Goal: Transaction & Acquisition: Purchase product/service

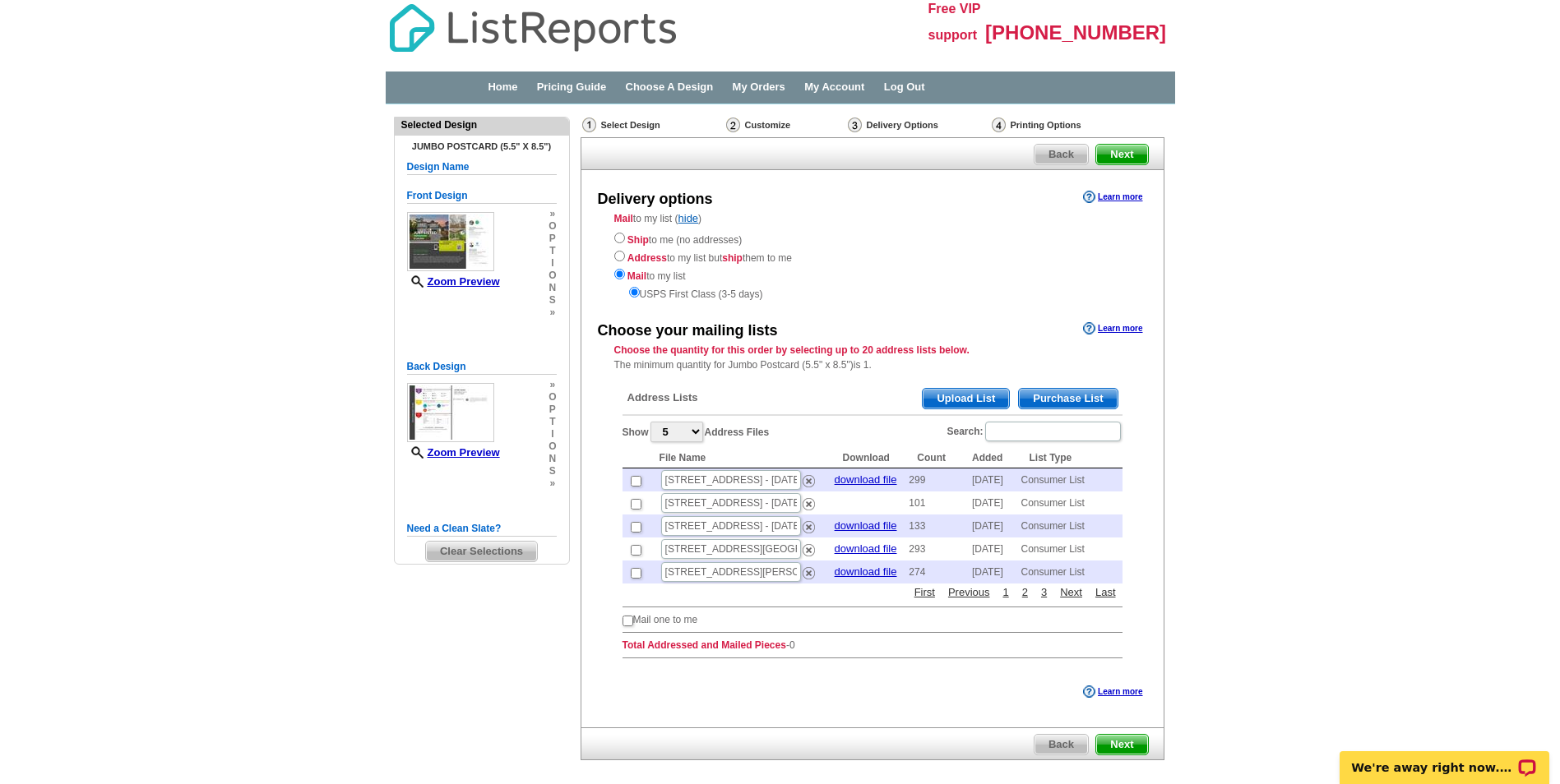
click at [1071, 396] on span "Purchase List" at bounding box center [1068, 399] width 98 height 20
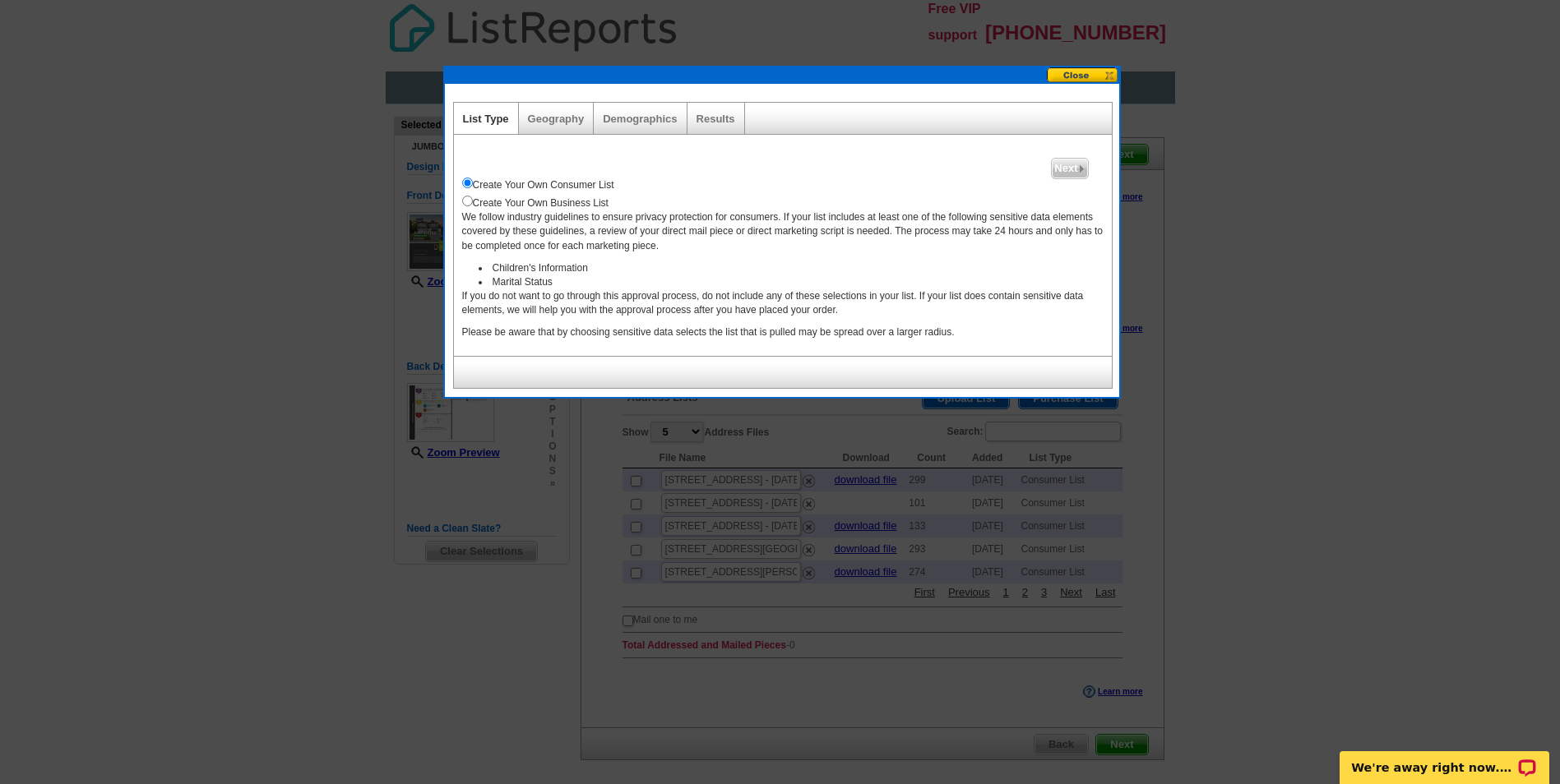
click at [1085, 73] on button at bounding box center [1082, 75] width 72 height 16
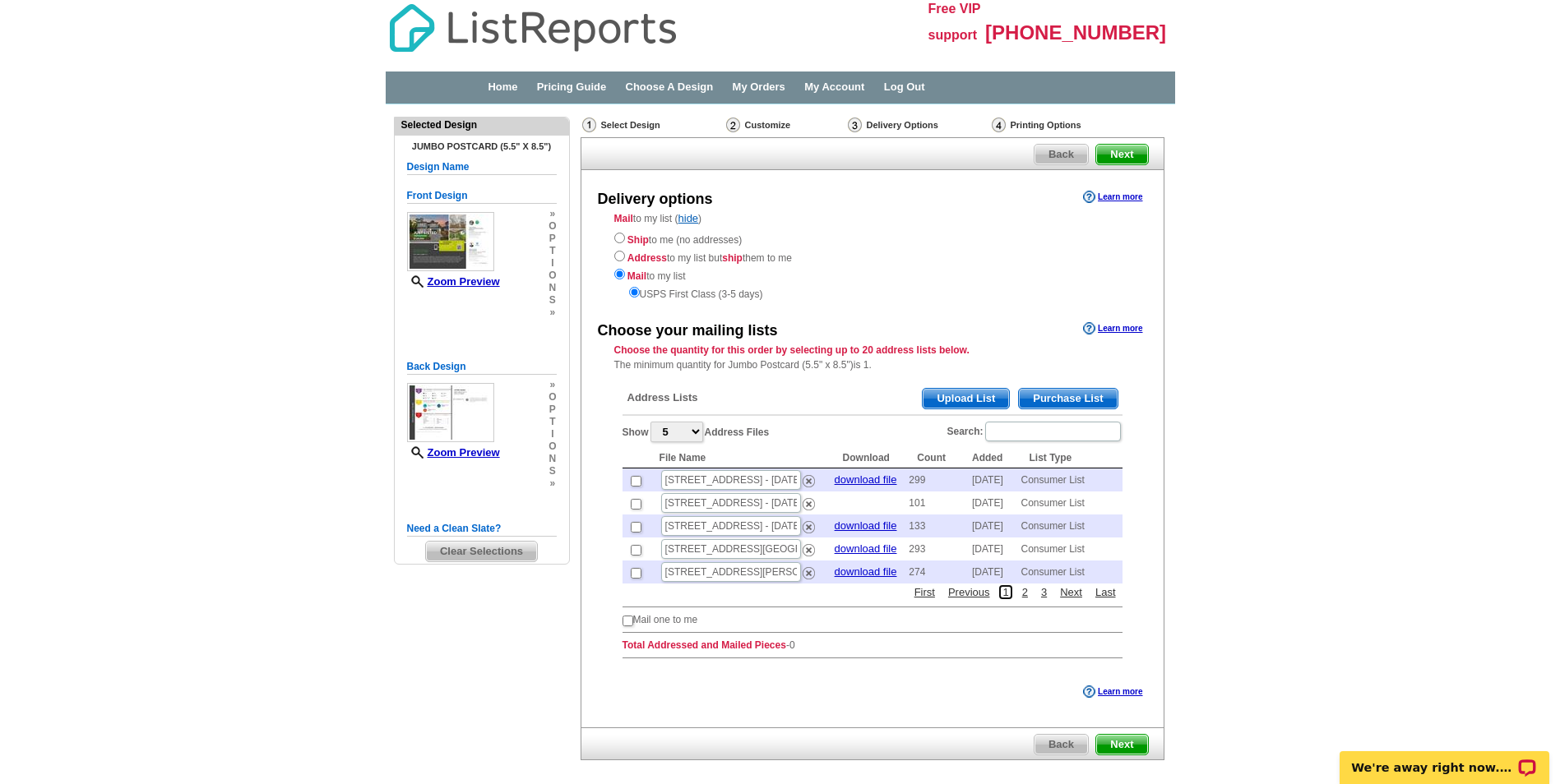
click at [1006, 590] on link "1" at bounding box center [1005, 592] width 14 height 16
click at [698, 435] on select "5 10 25 50 100" at bounding box center [677, 432] width 53 height 20
click at [652, 422] on select "5 10 25 50 100" at bounding box center [677, 432] width 53 height 20
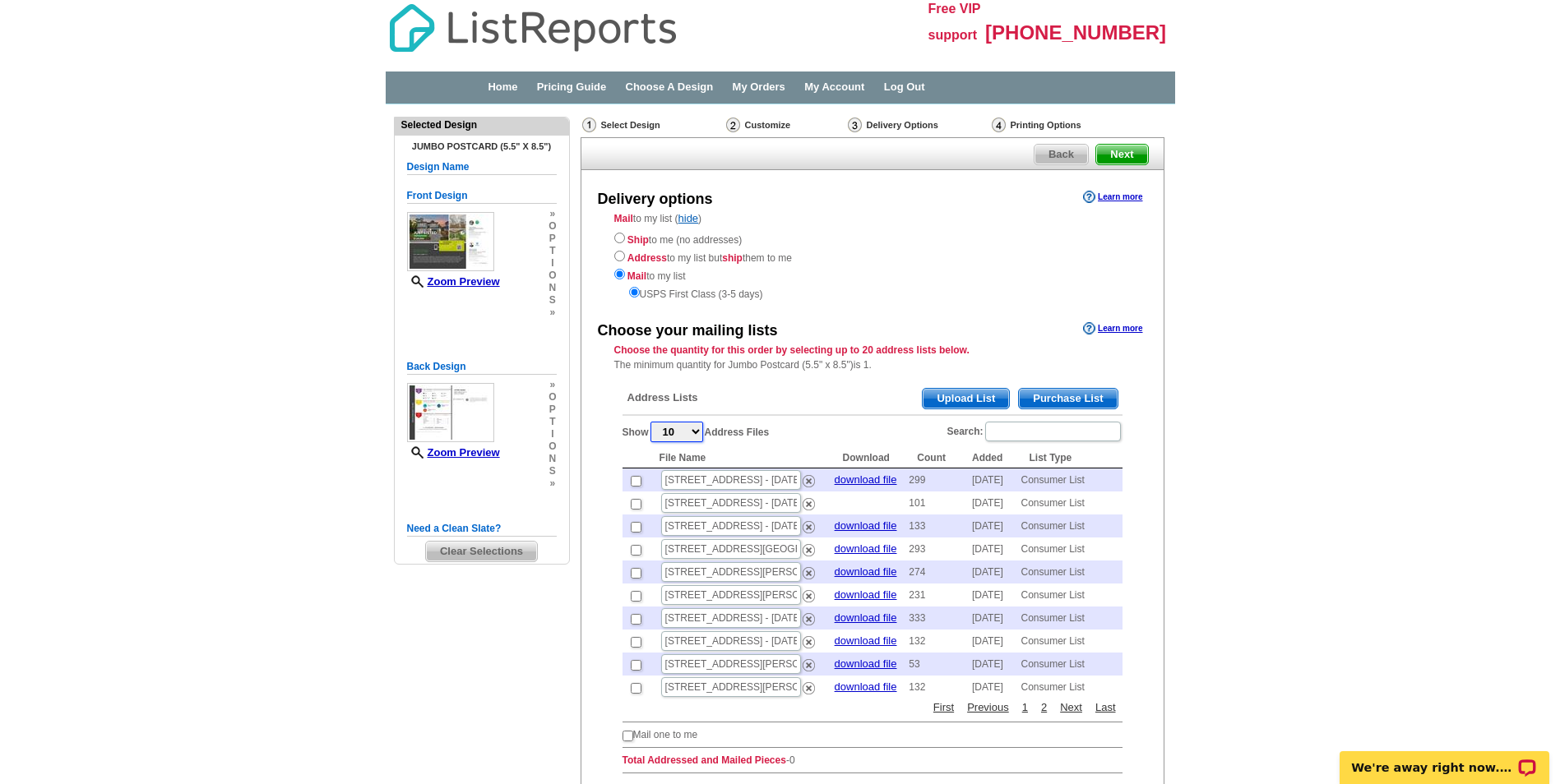
click at [700, 436] on select "5 10 25 50 100" at bounding box center [677, 432] width 53 height 20
select select "50"
click at [652, 422] on select "5 10 25 50 100" at bounding box center [677, 432] width 53 height 20
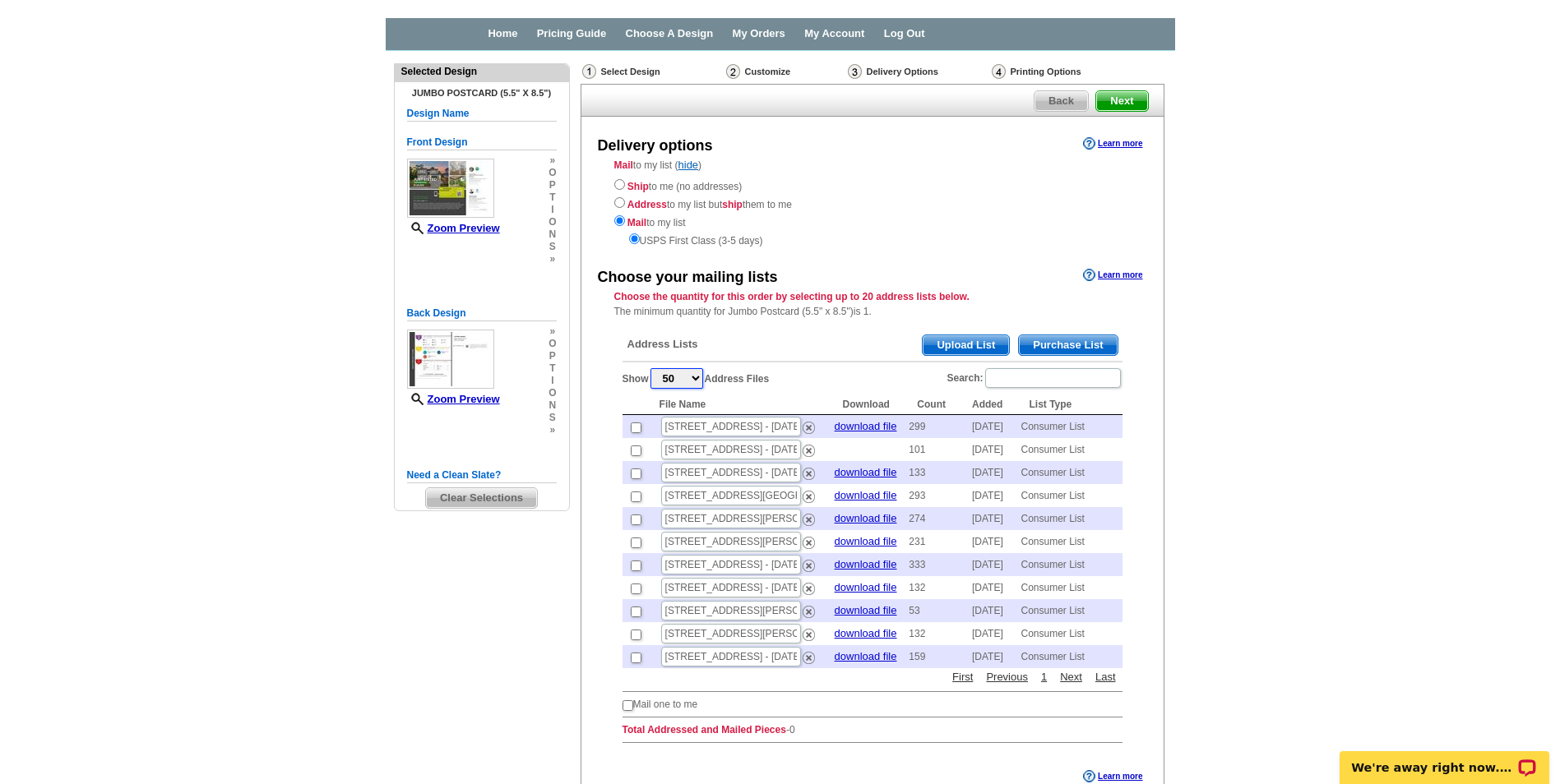
scroll to position [82, 0]
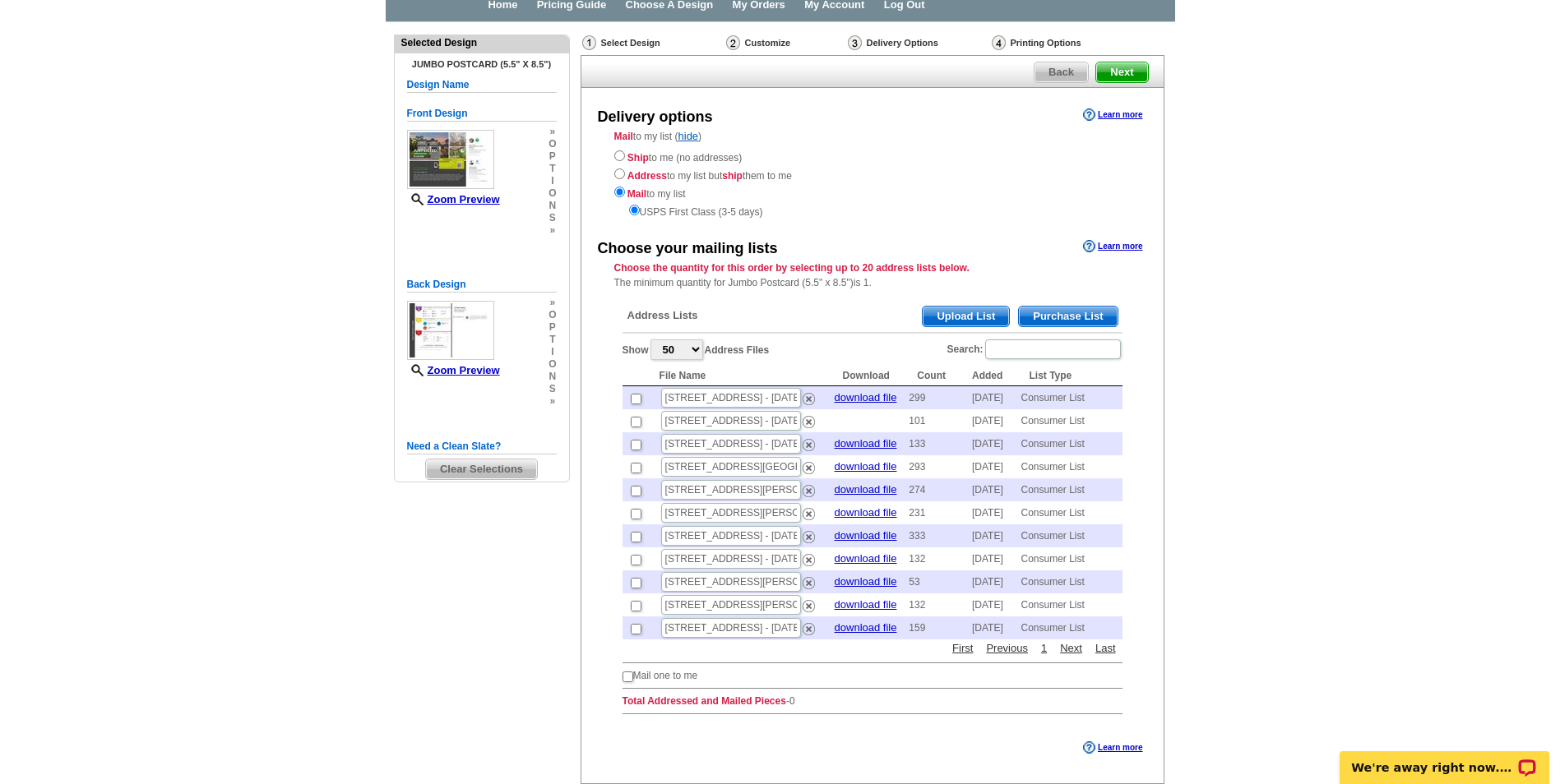
click at [1078, 311] on span "Purchase List" at bounding box center [1068, 317] width 98 height 20
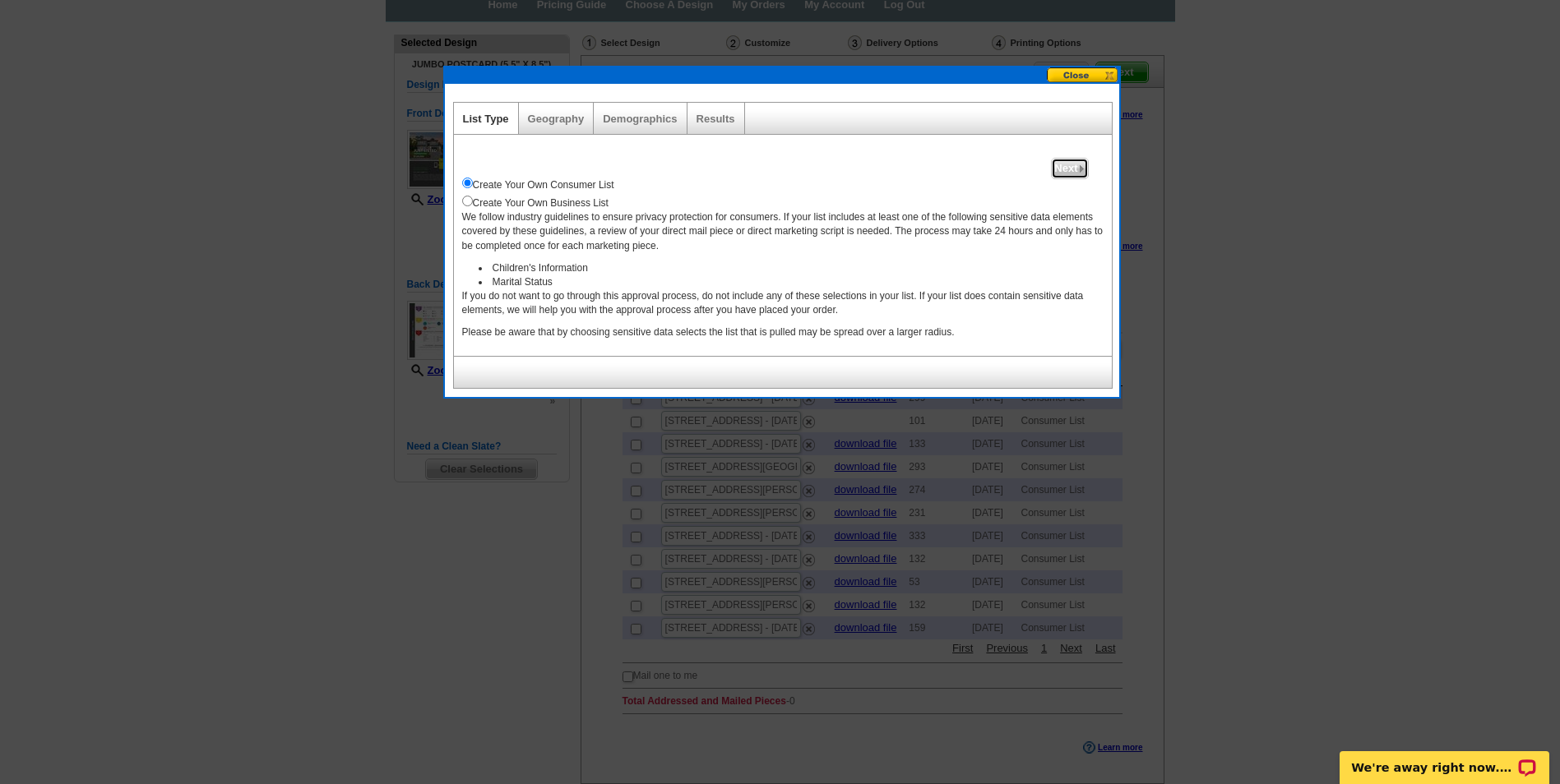
click at [1070, 167] on span "Next" at bounding box center [1070, 168] width 36 height 20
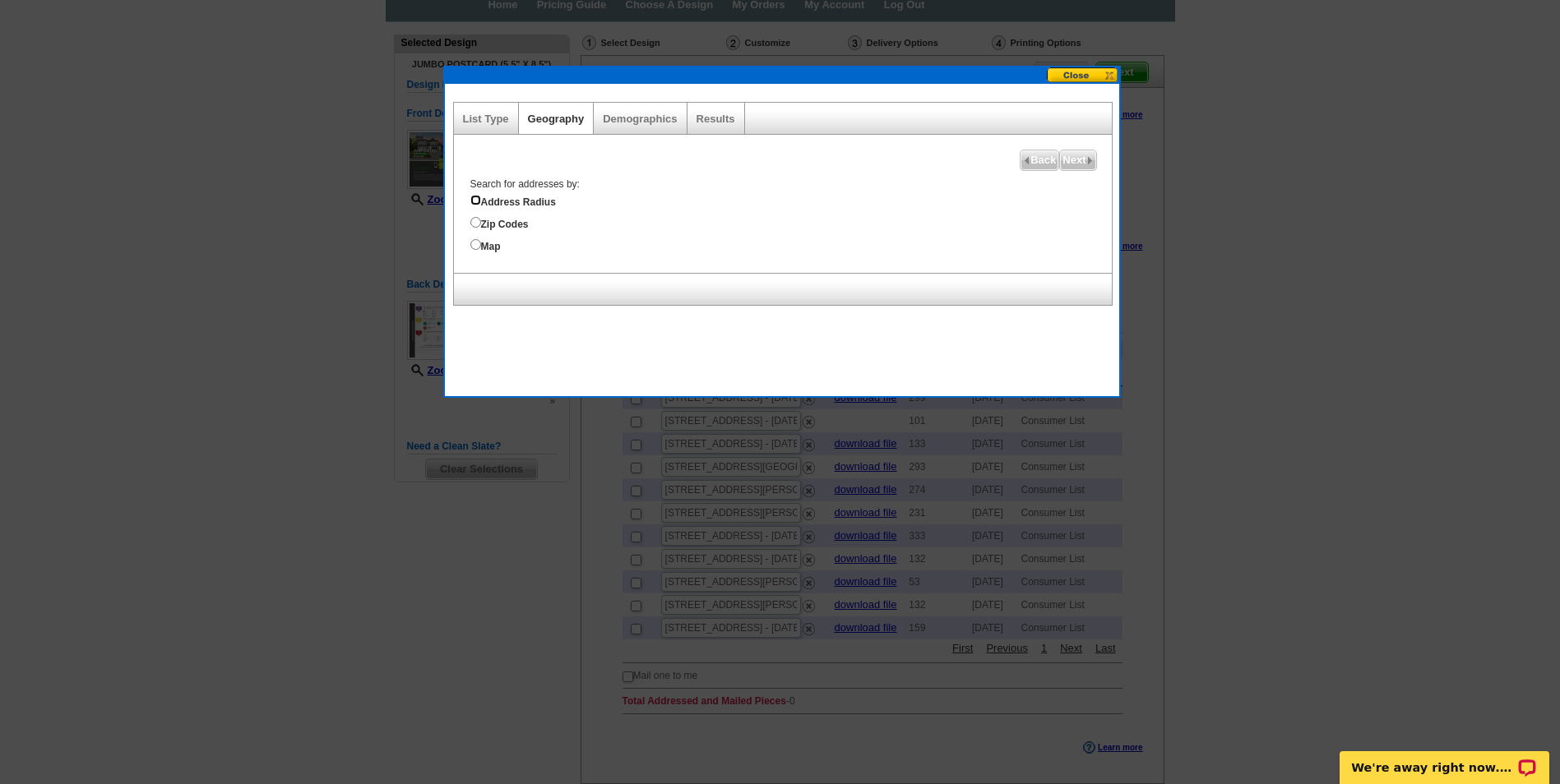
click at [475, 199] on input "Address Radius" at bounding box center [476, 200] width 11 height 11
radio input "true"
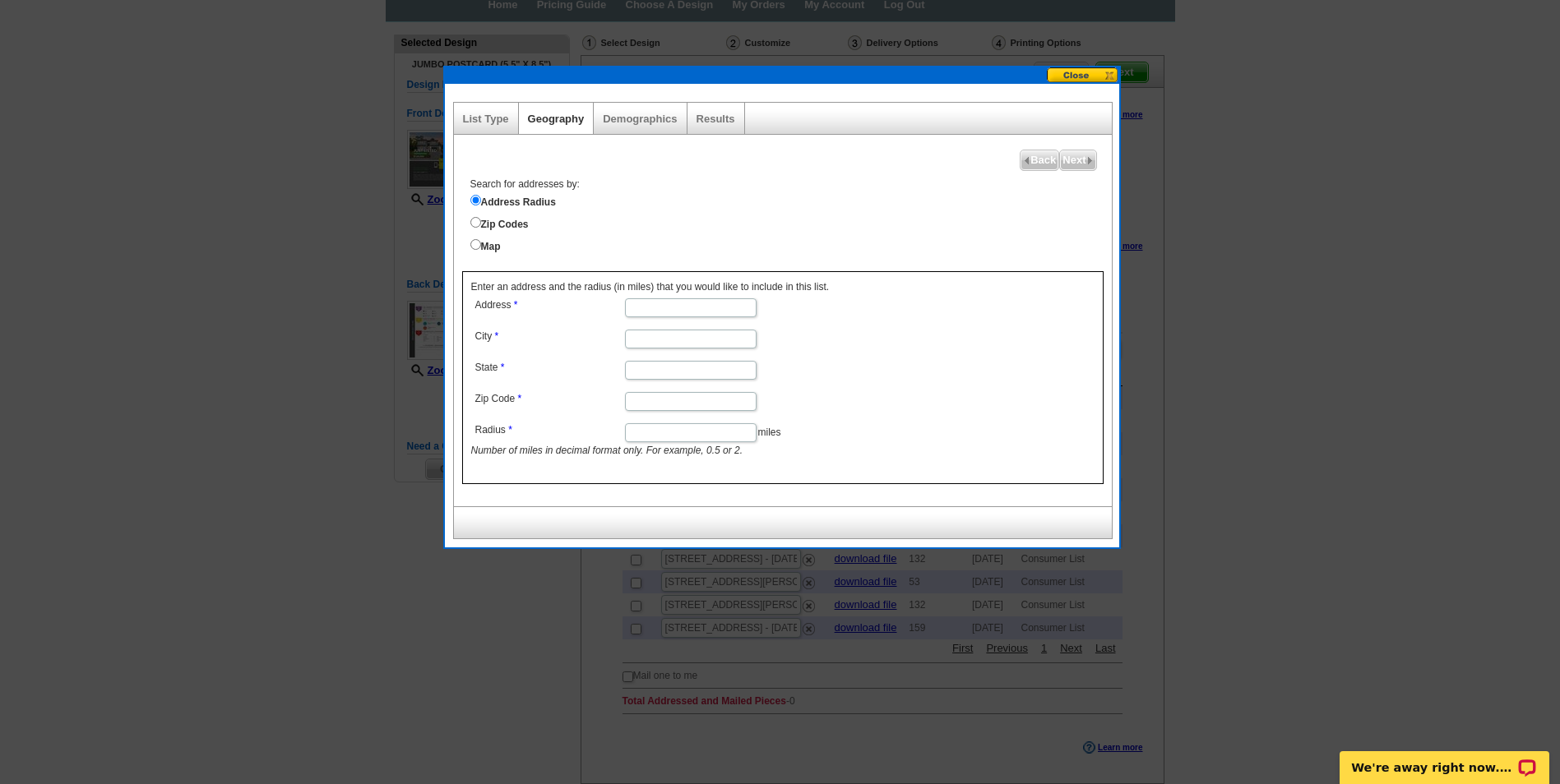
click at [656, 308] on input "Address" at bounding box center [691, 307] width 132 height 19
type input "48 Village Crest Drive"
type input "Greenville"
type input "SC"
type input "29607"
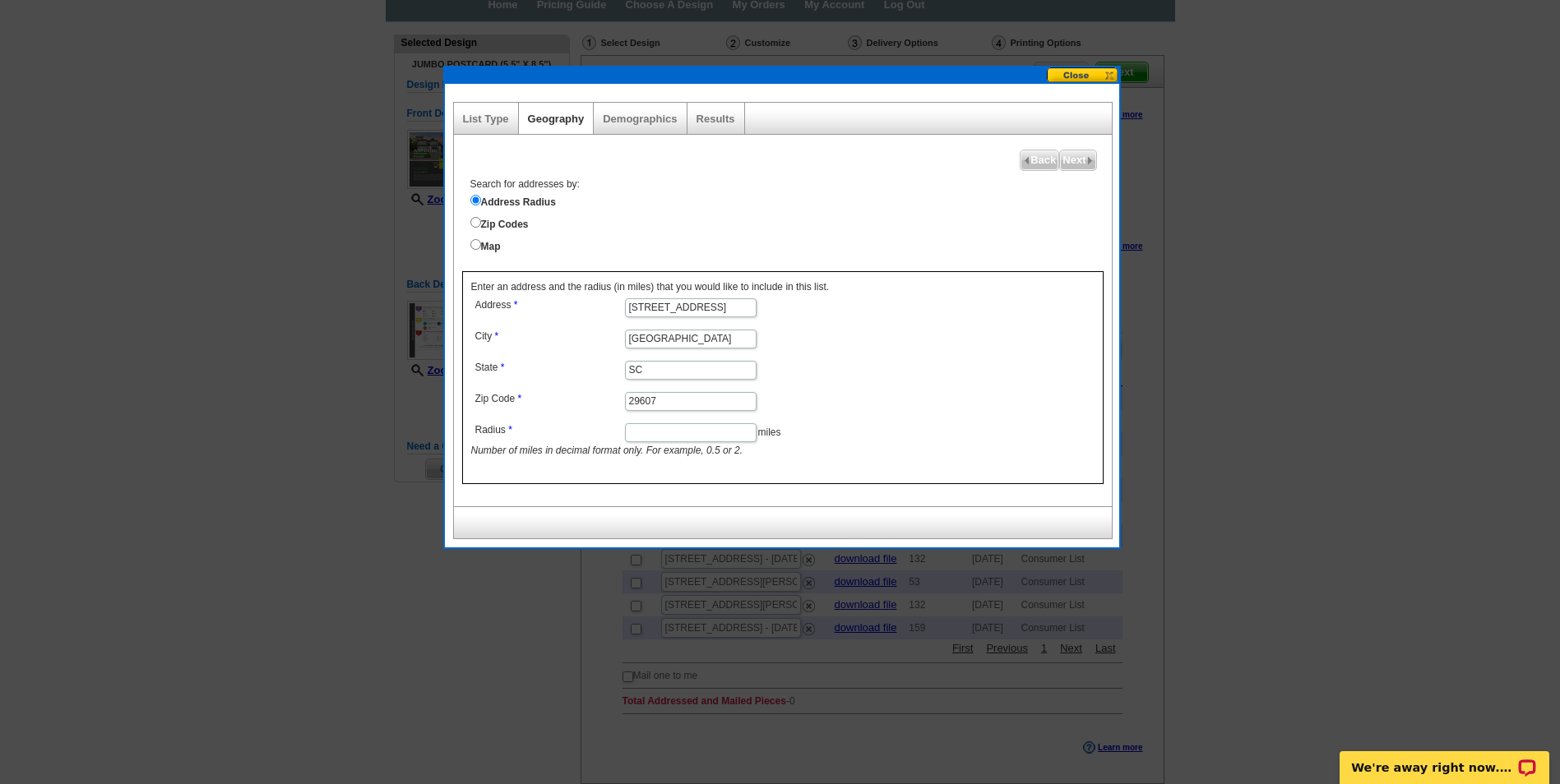
scroll to position [0, 0]
click at [672, 435] on input "Radius" at bounding box center [691, 433] width 132 height 19
type input "1"
click at [1083, 161] on span "Next" at bounding box center [1078, 160] width 36 height 20
select select
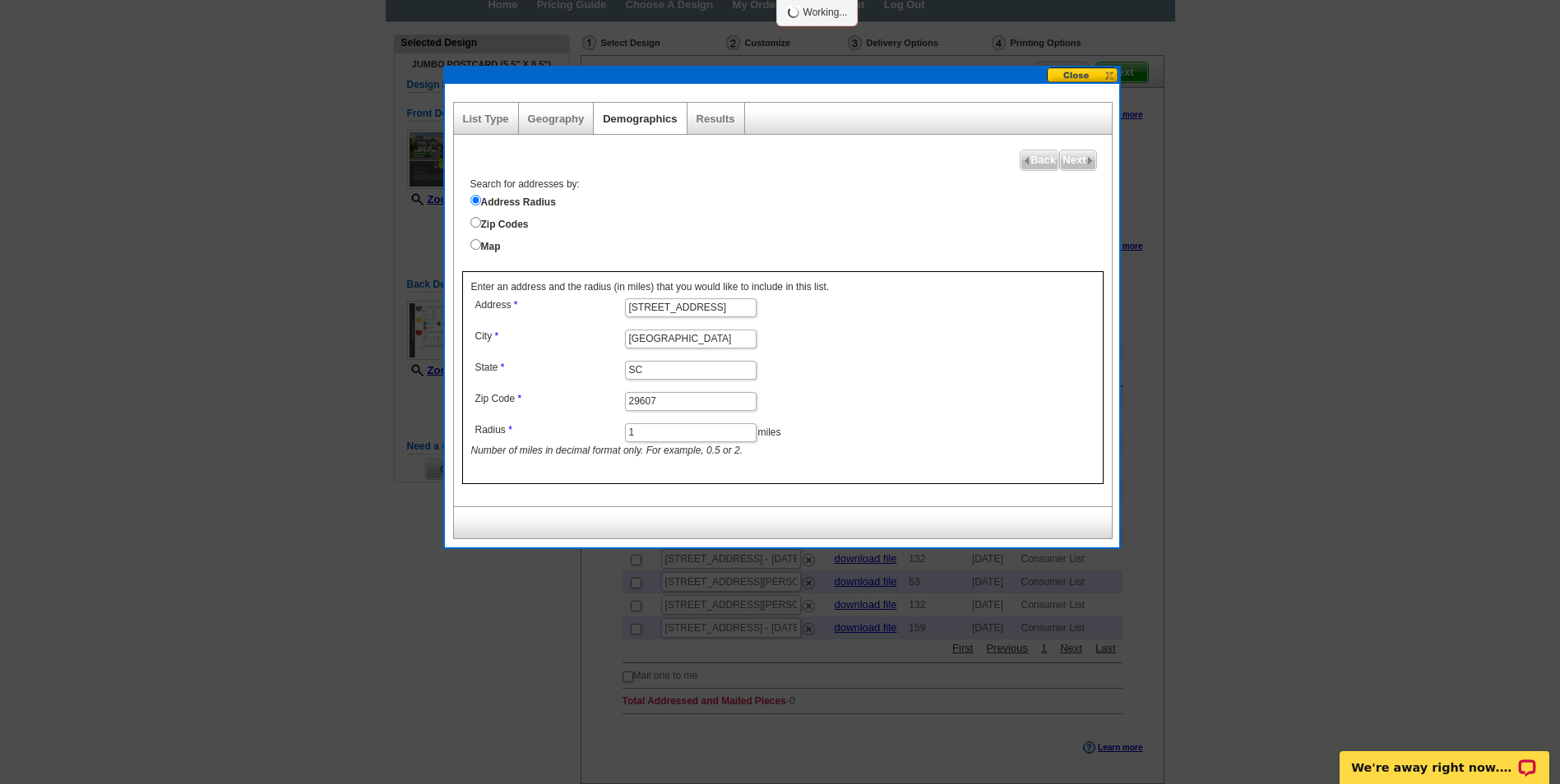
select select
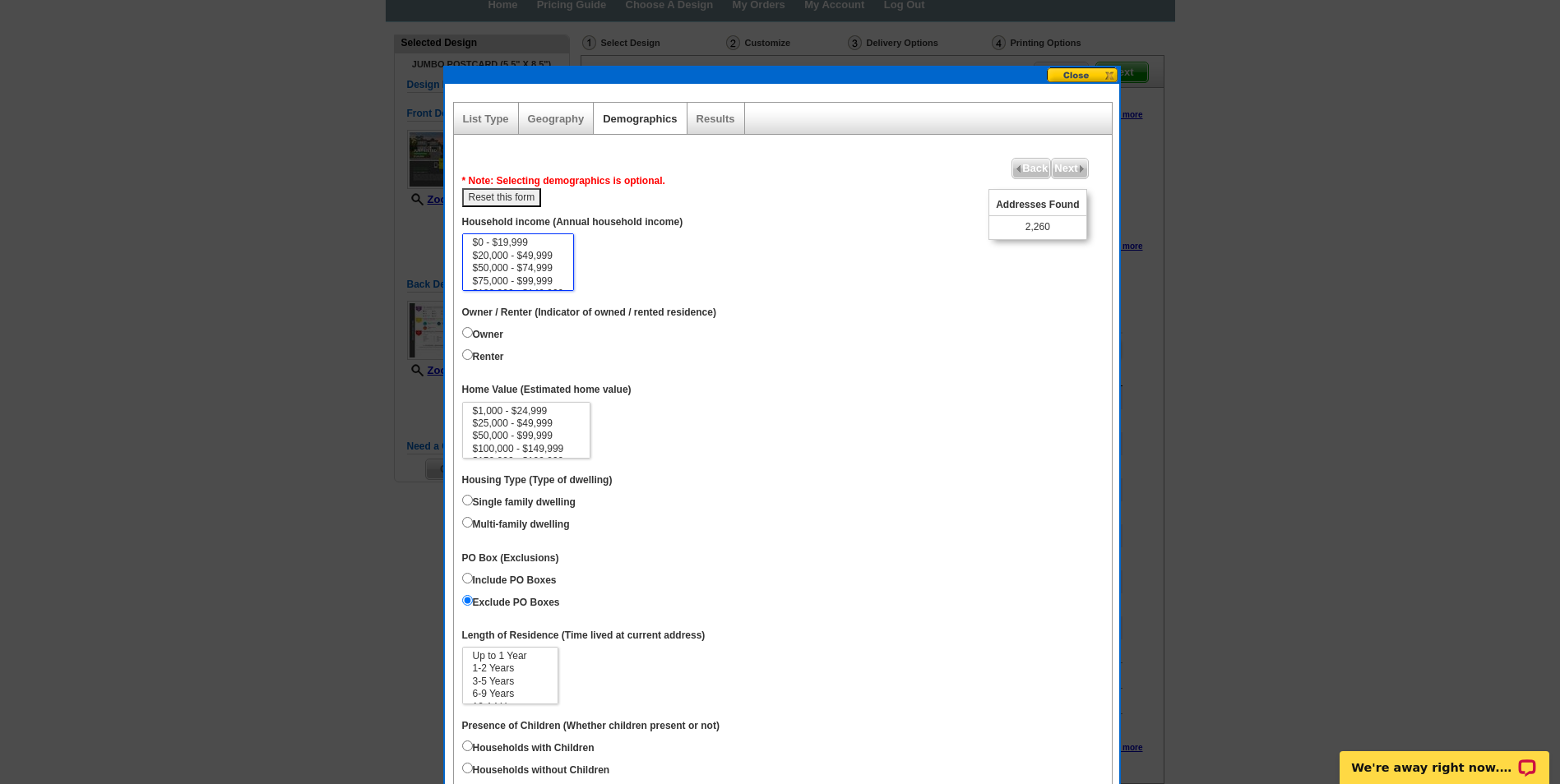
scroll to position [33, 0]
click at [552, 270] on option "$150,000 - $199,999" at bounding box center [518, 273] width 94 height 12
select select "150000-199999"
click at [554, 280] on option "$200,000 - $249,999" at bounding box center [518, 285] width 94 height 12
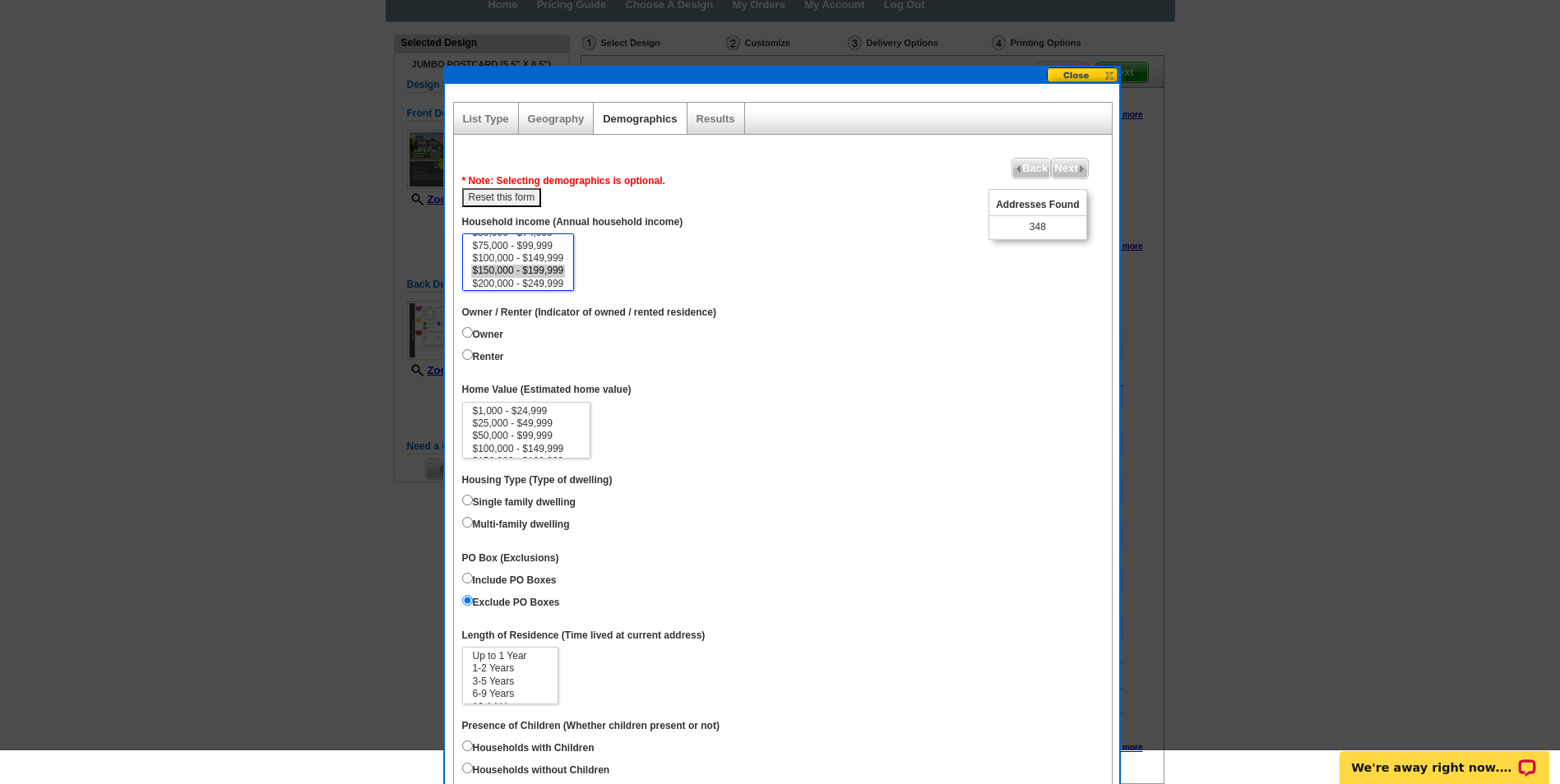
scroll to position [0, 0]
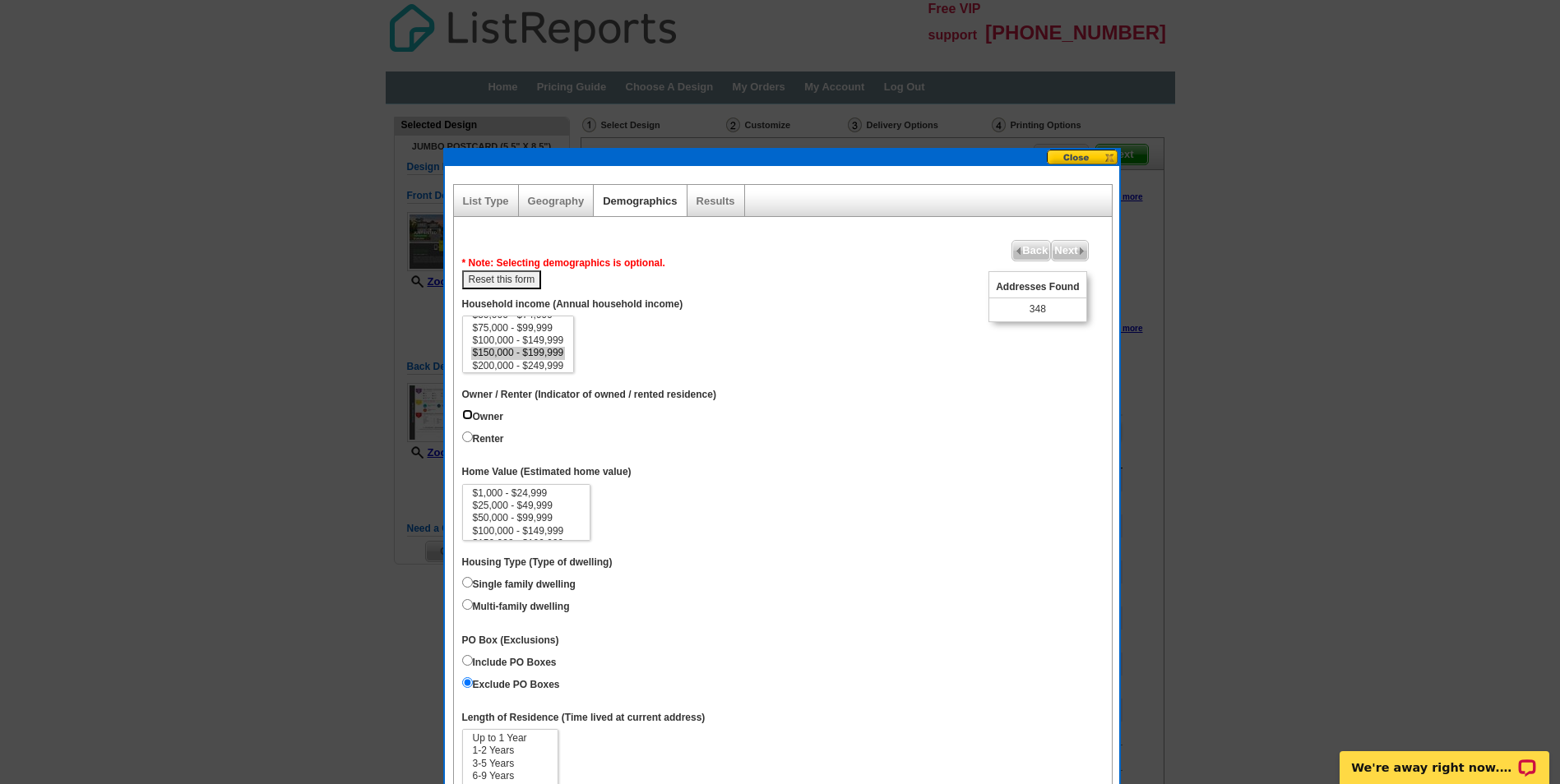
click at [467, 416] on input "Owner" at bounding box center [468, 415] width 11 height 11
radio input "true"
click at [470, 436] on input "Renter" at bounding box center [468, 437] width 11 height 11
radio input "true"
click at [525, 281] on button "Reset this form" at bounding box center [501, 280] width 80 height 19
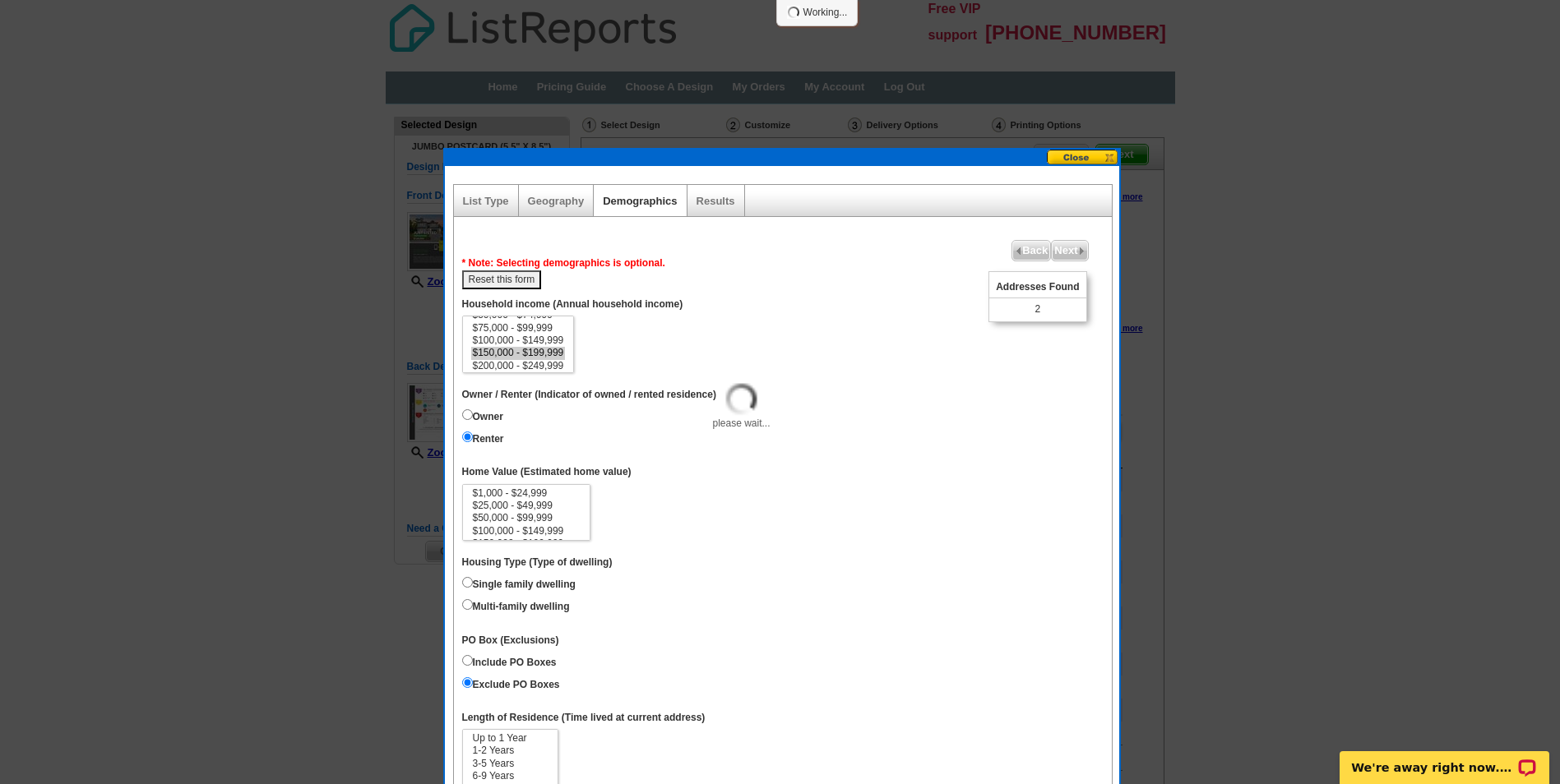
select select
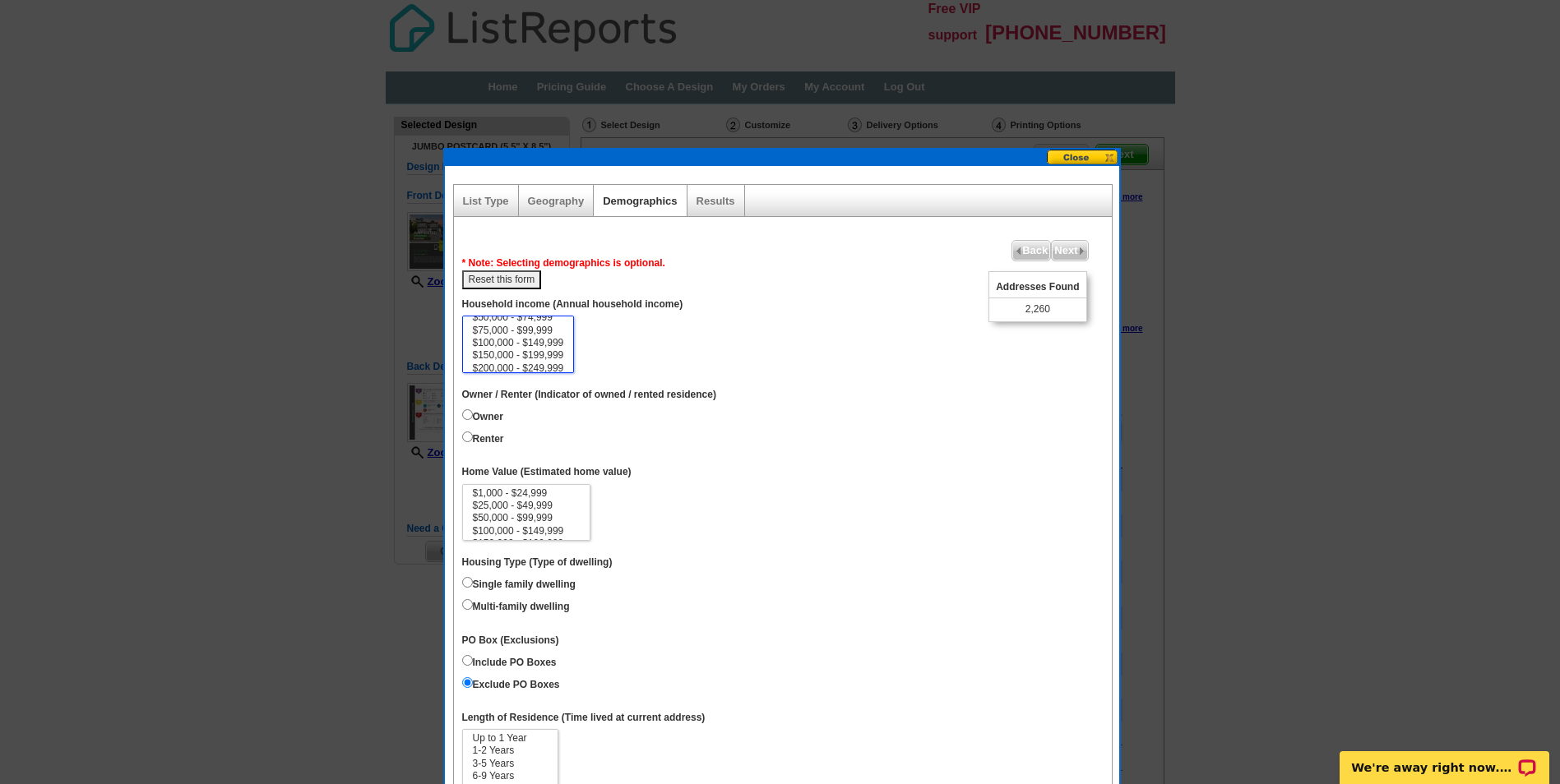
scroll to position [66, 0]
click at [546, 322] on option "$150,000 - $199,999" at bounding box center [518, 322] width 94 height 12
select select "150000-199999"
click at [544, 331] on option "$200,000 - $249,999" at bounding box center [518, 335] width 94 height 12
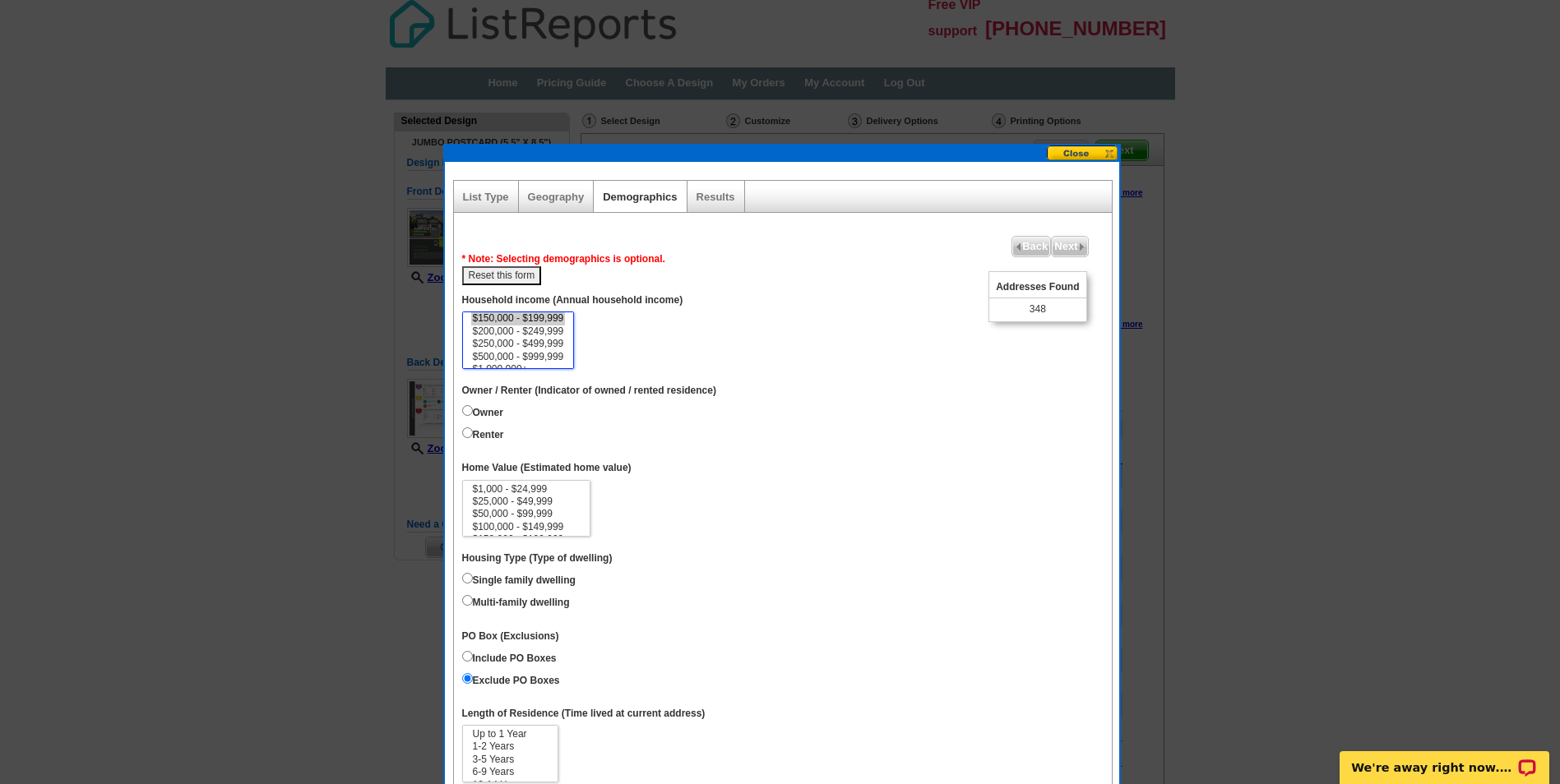
scroll to position [0, 0]
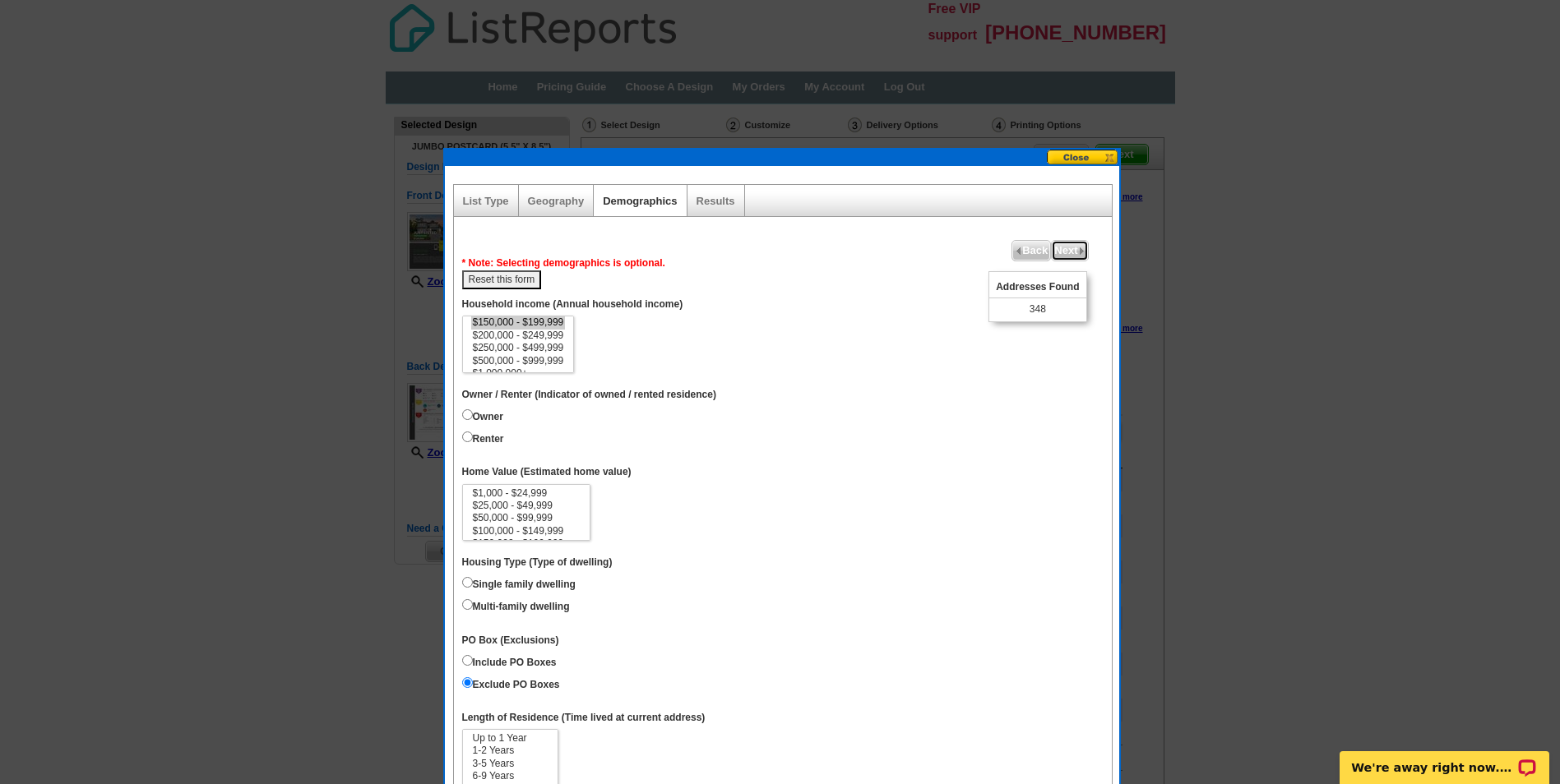
click at [1070, 250] on span "Next" at bounding box center [1070, 251] width 36 height 20
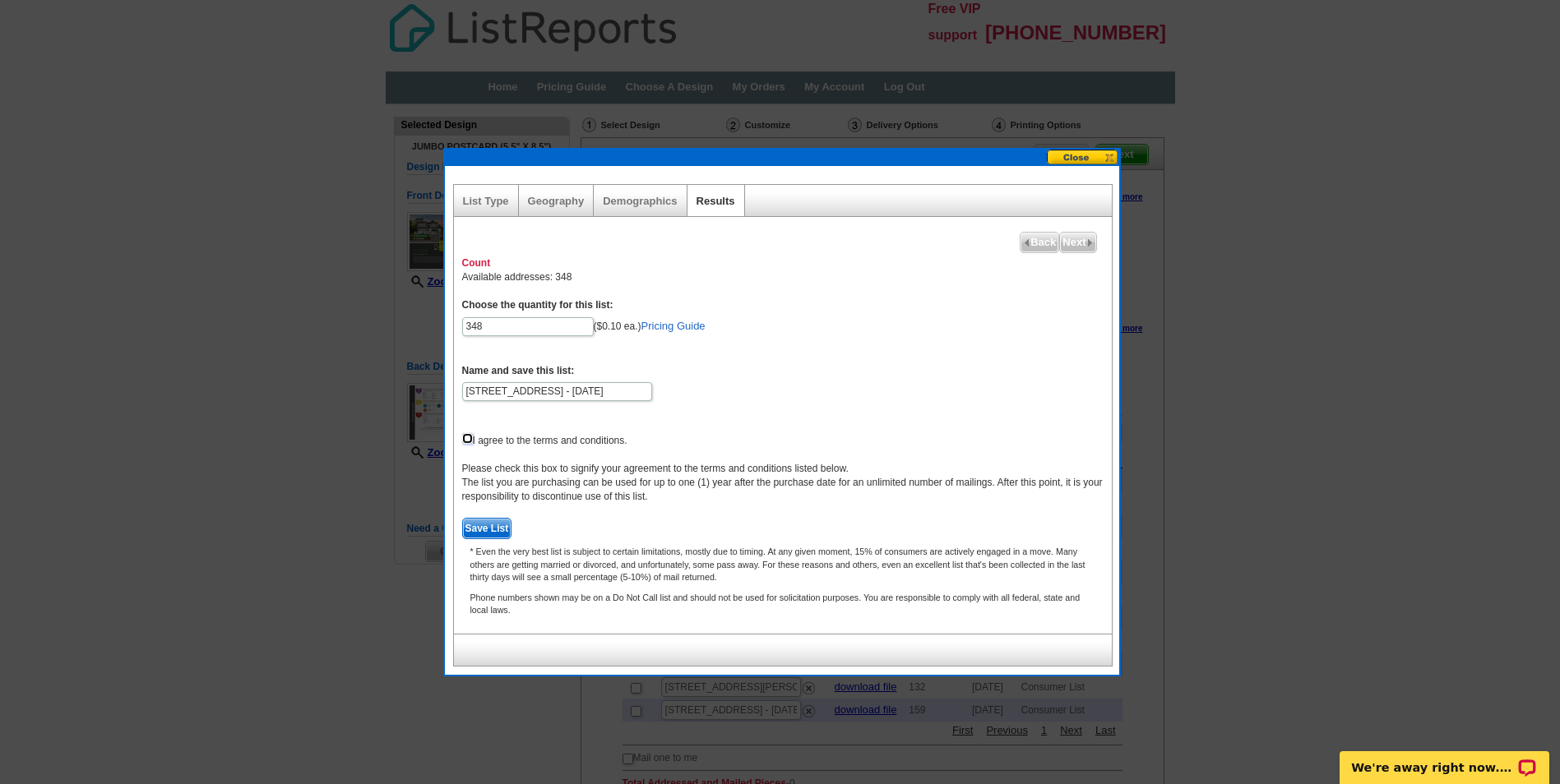
click at [469, 441] on input "checkbox" at bounding box center [468, 439] width 11 height 11
checkbox input "true"
click at [483, 527] on span "Save List" at bounding box center [487, 529] width 48 height 20
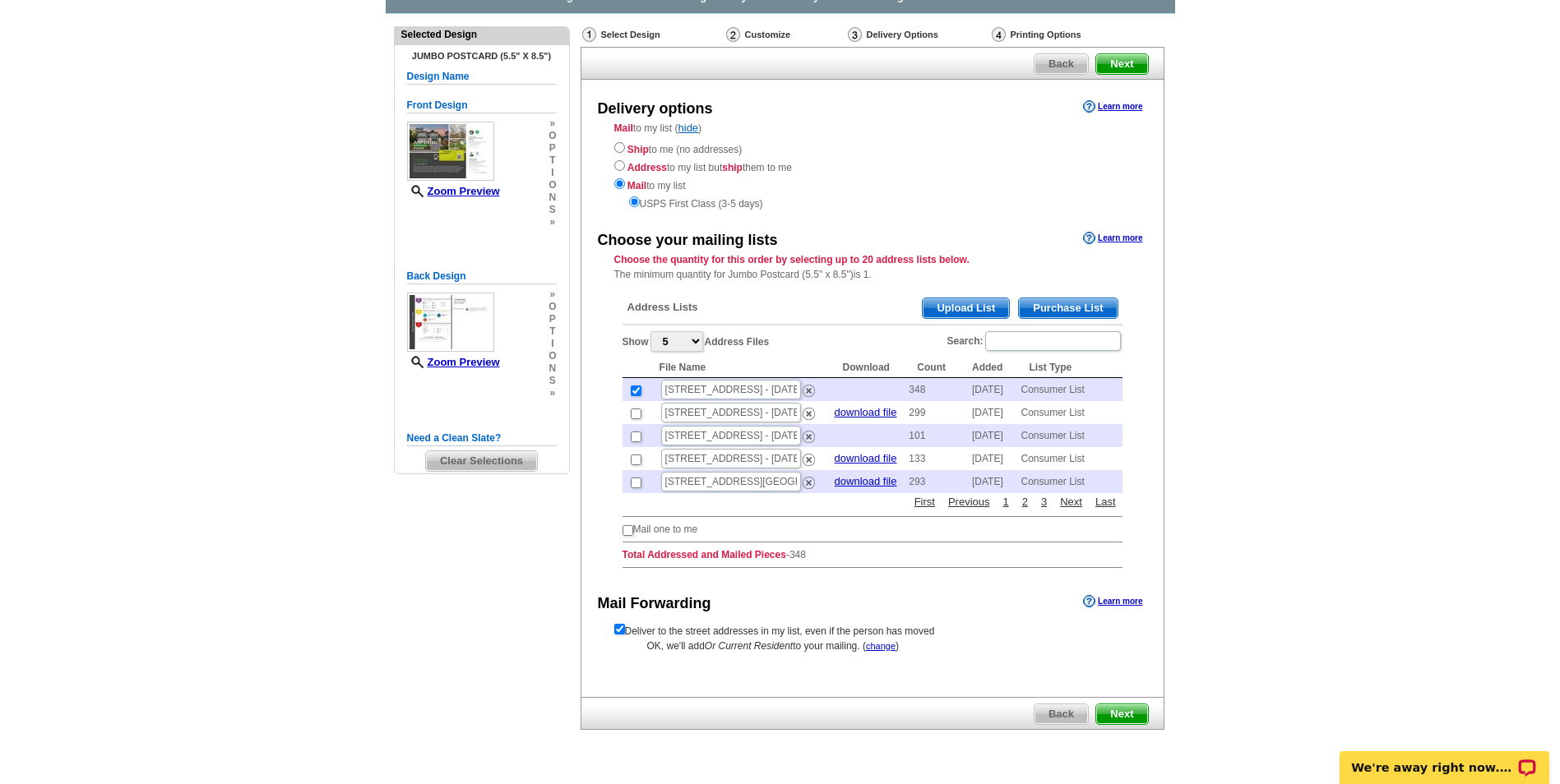
scroll to position [51, 0]
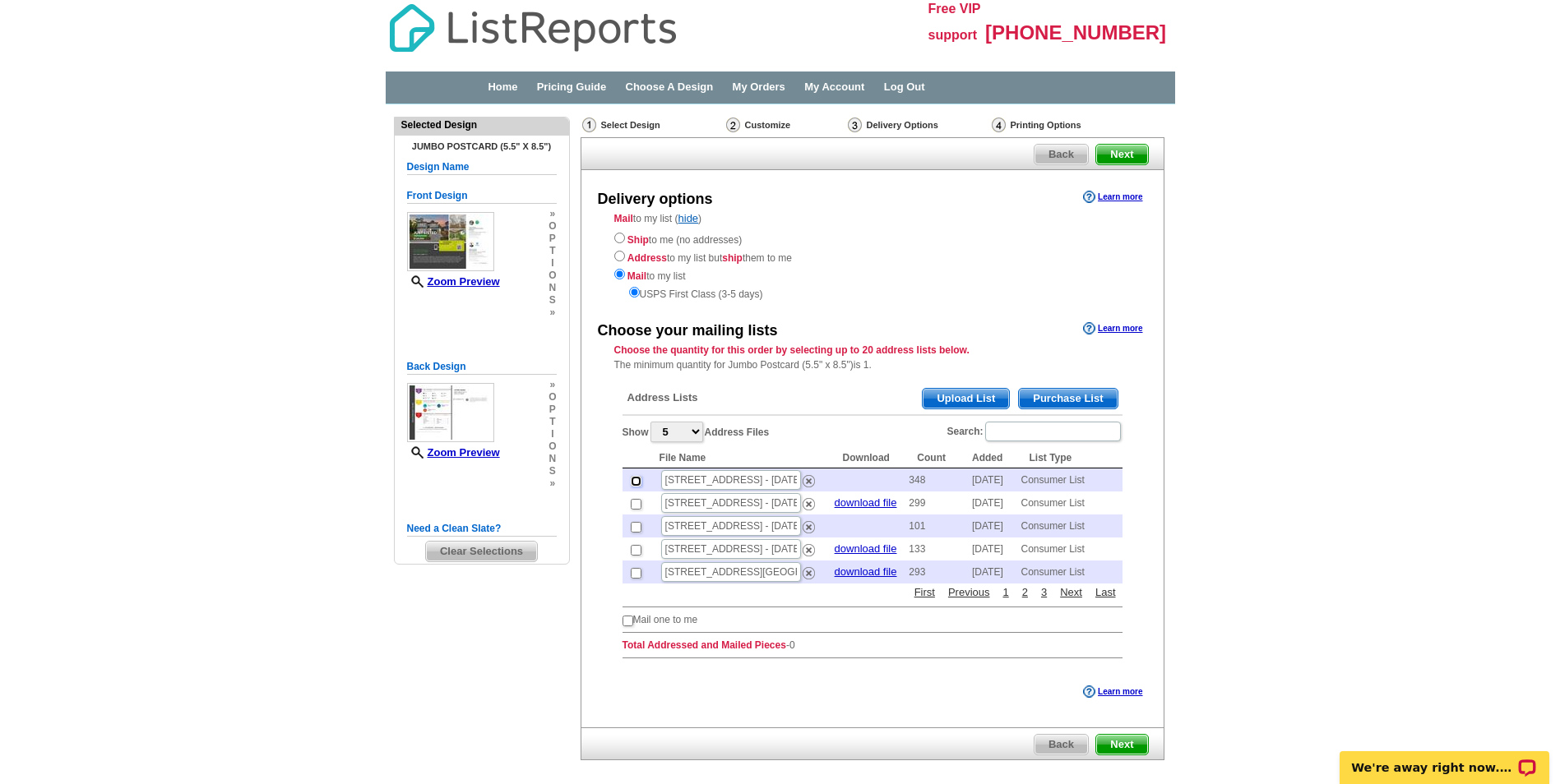
click at [637, 483] on input "checkbox" at bounding box center [636, 481] width 11 height 11
checkbox input "true"
click at [1127, 745] on span "Next" at bounding box center [1122, 746] width 51 height 20
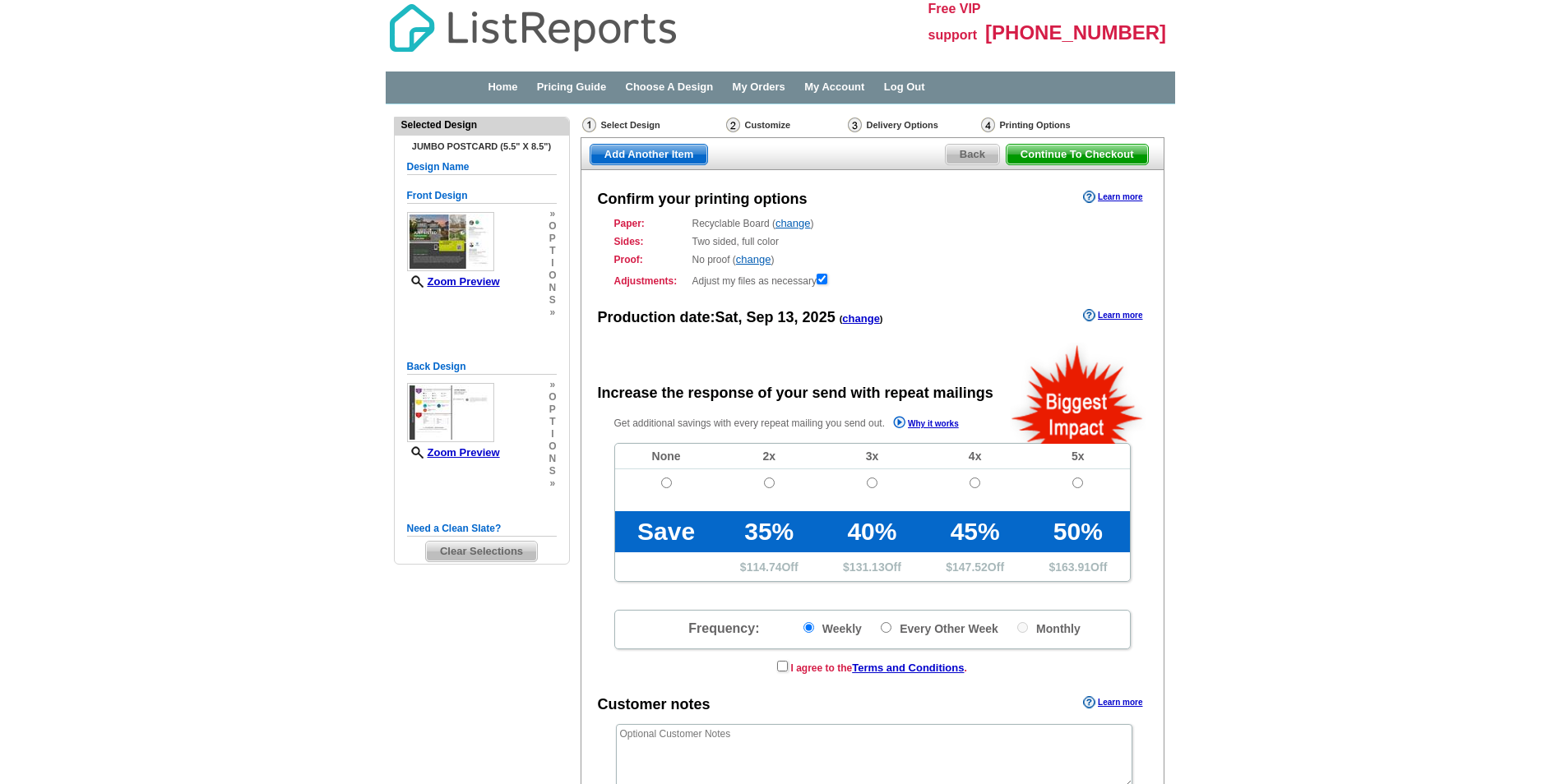
radio input "false"
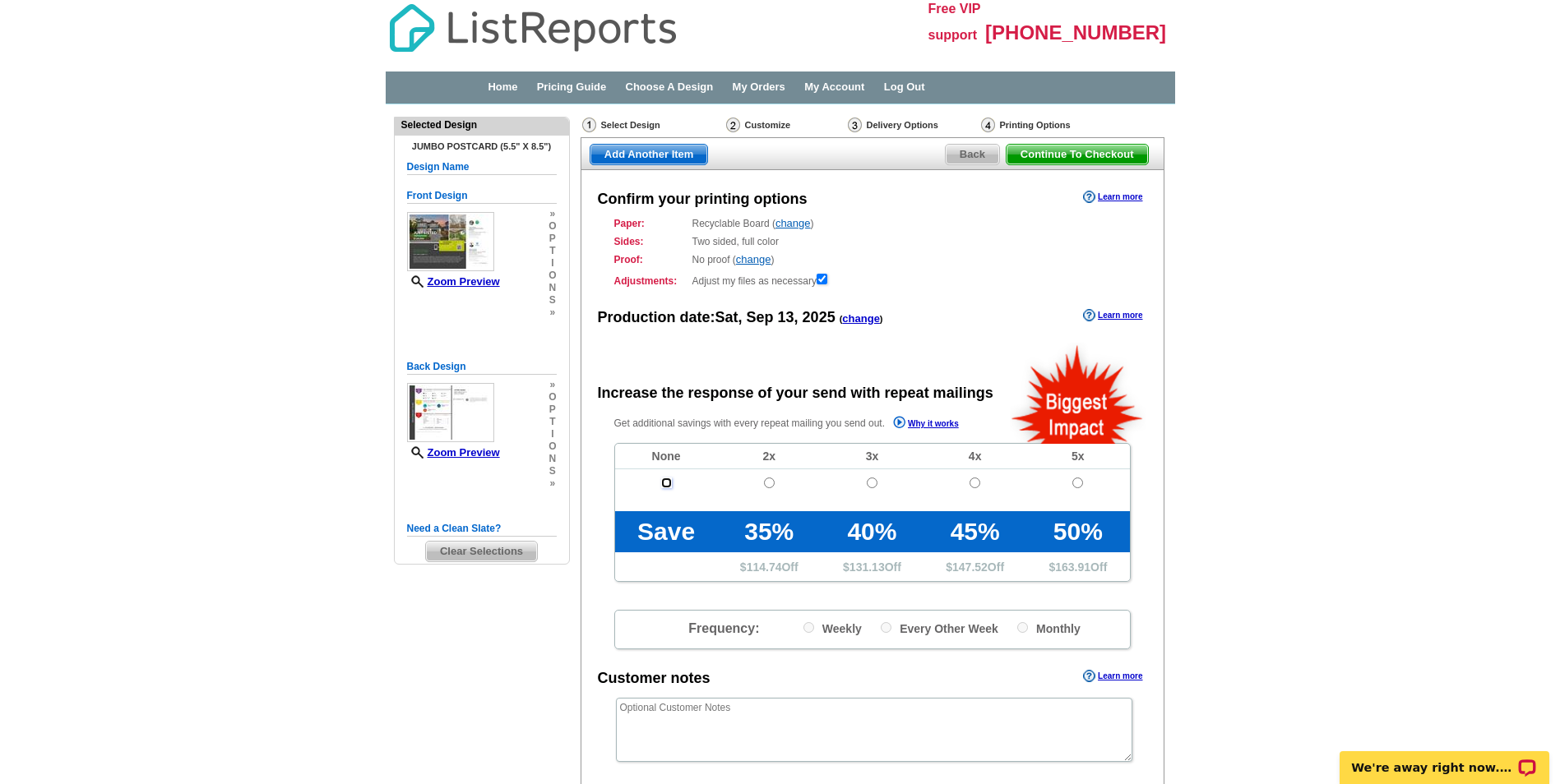
click at [667, 483] on input "radio" at bounding box center [667, 483] width 11 height 11
radio input "true"
